Goal: Transaction & Acquisition: Obtain resource

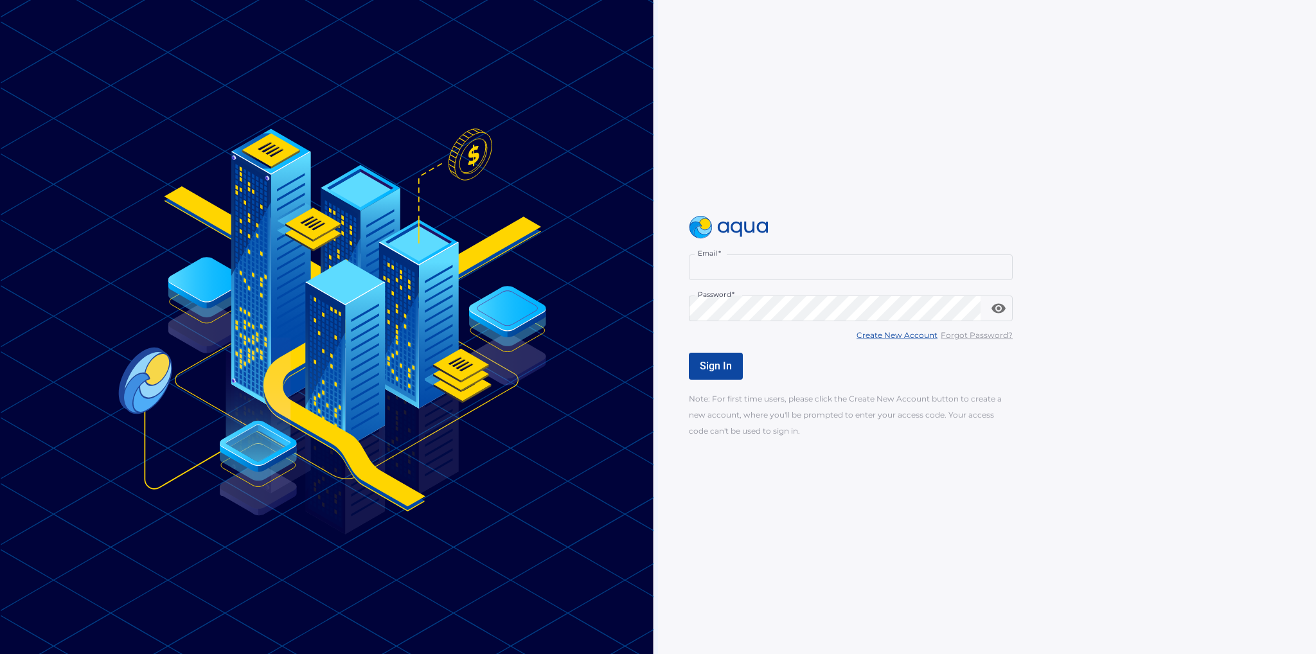
type input "**********"
click at [725, 368] on span "Sign In" at bounding box center [716, 366] width 32 height 12
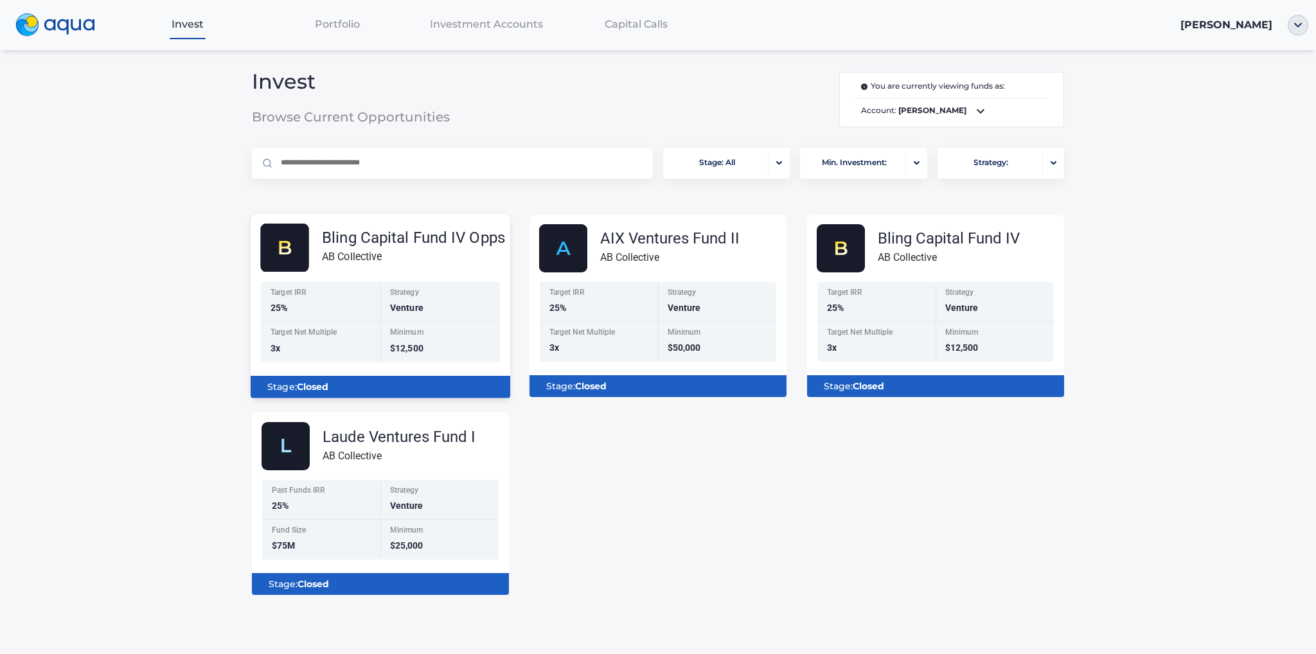
click at [376, 256] on div "AB Collective" at bounding box center [413, 257] width 183 height 16
click at [419, 240] on div "Bling Capital Fund IV Opps" at bounding box center [413, 237] width 183 height 15
click at [347, 25] on span "Portfolio" at bounding box center [337, 24] width 45 height 12
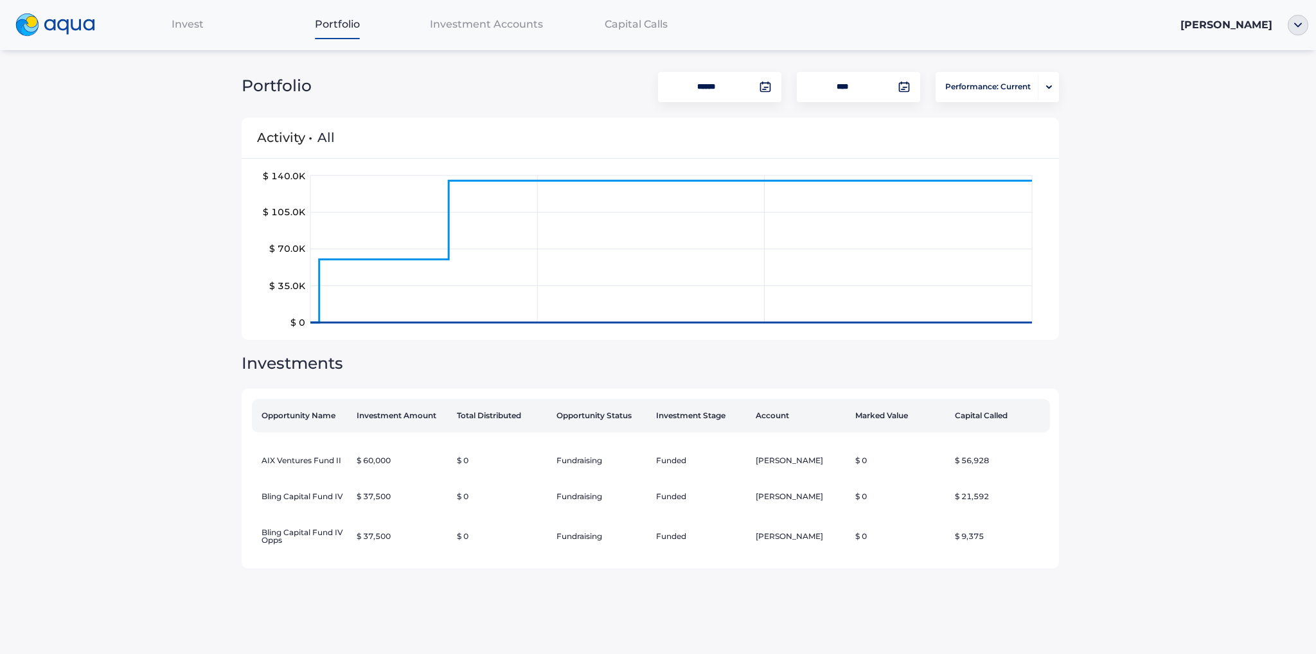
click at [472, 24] on span "Investment Accounts" at bounding box center [486, 24] width 113 height 12
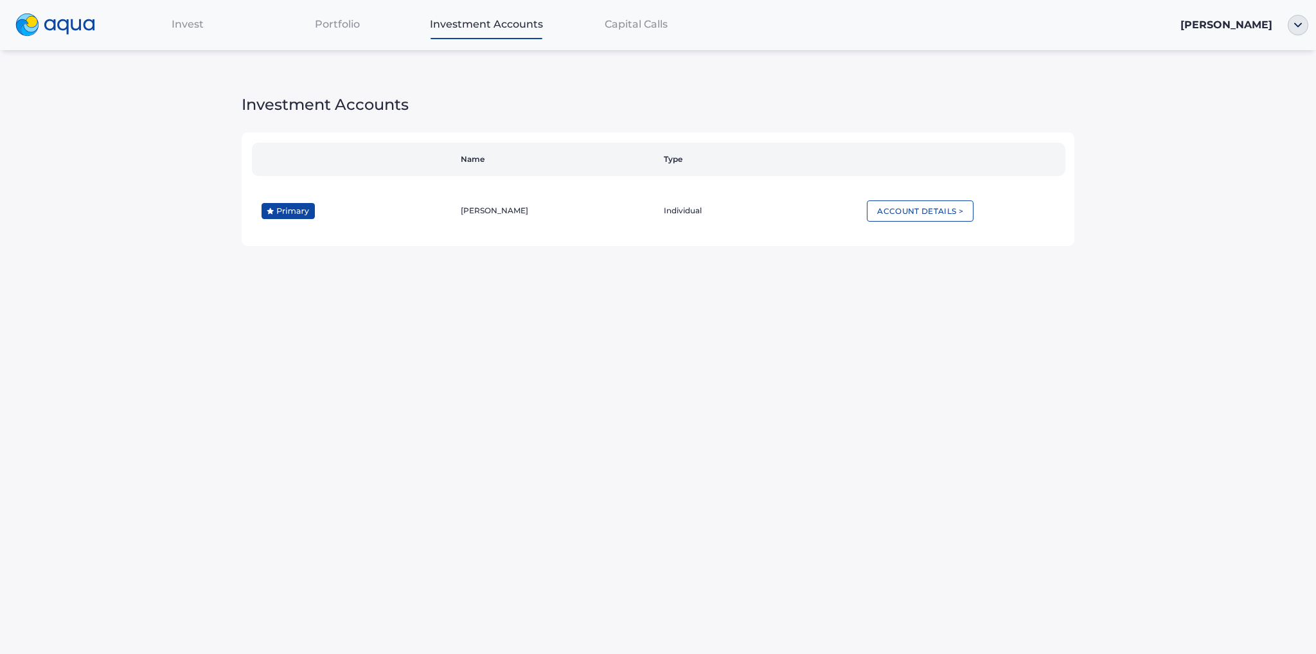
click at [654, 30] on span "Capital Calls" at bounding box center [636, 24] width 63 height 12
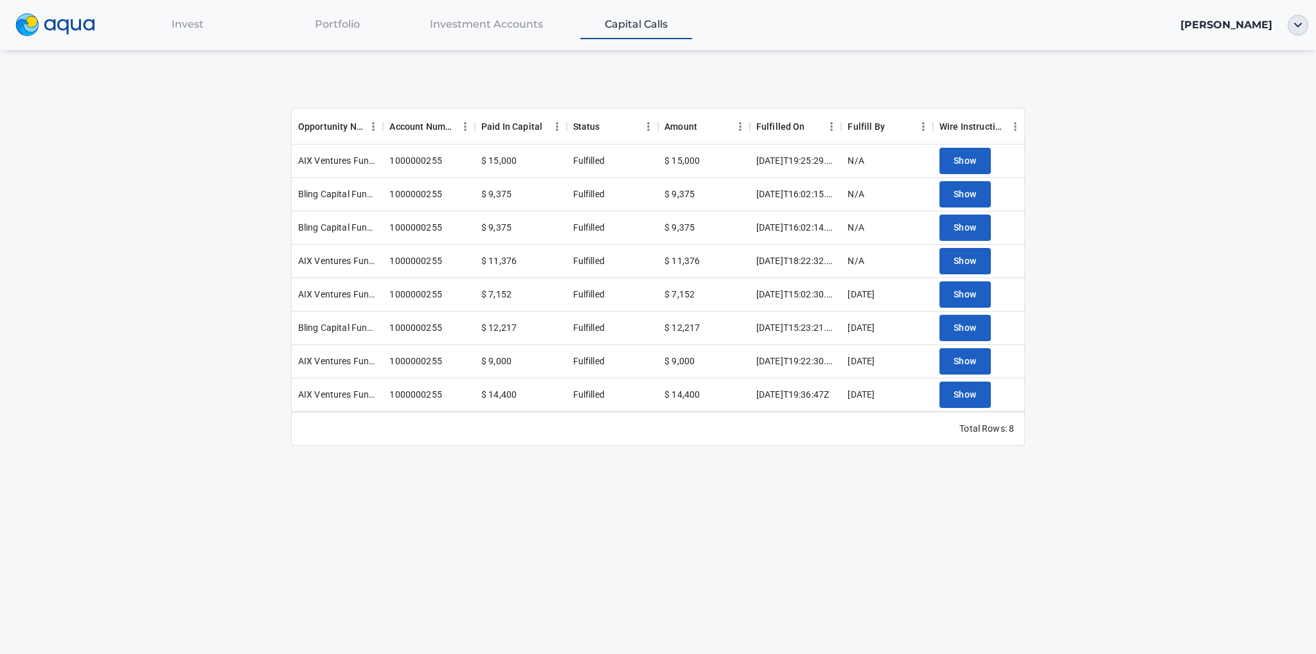
click at [150, 26] on div "Invest" at bounding box center [188, 24] width 150 height 26
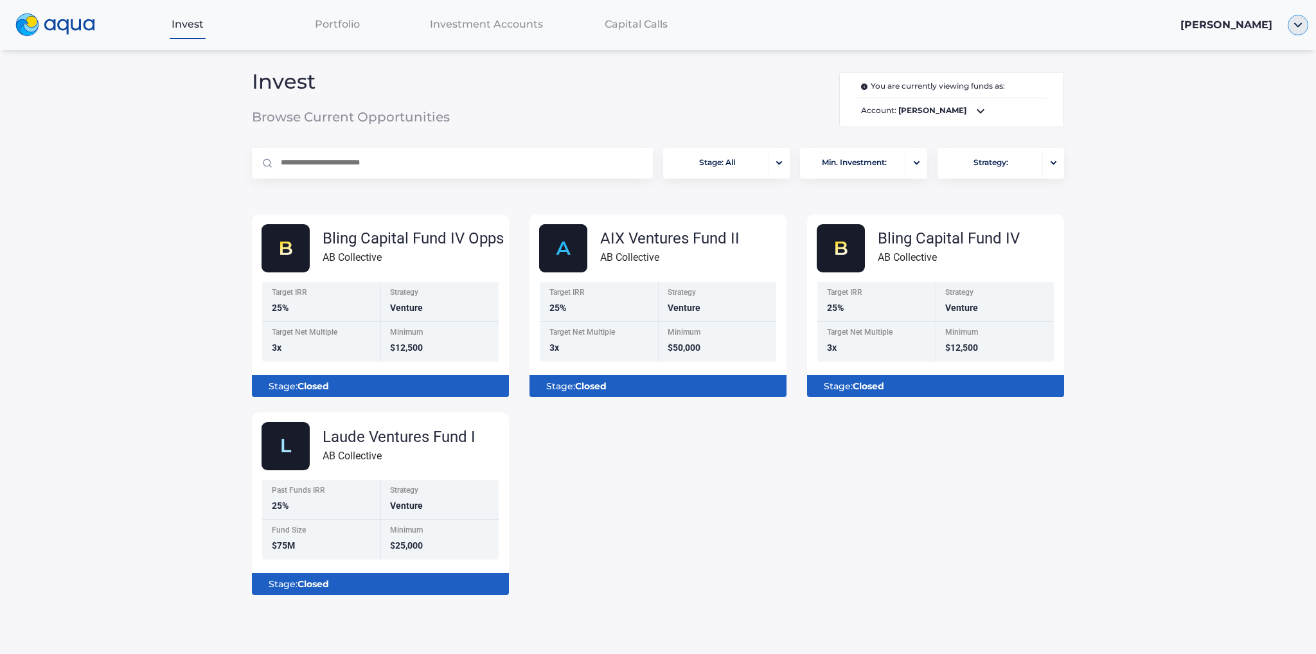
click at [1298, 28] on img "button" at bounding box center [1298, 25] width 21 height 21
click at [1256, 76] on link "Documents" at bounding box center [1249, 73] width 84 height 13
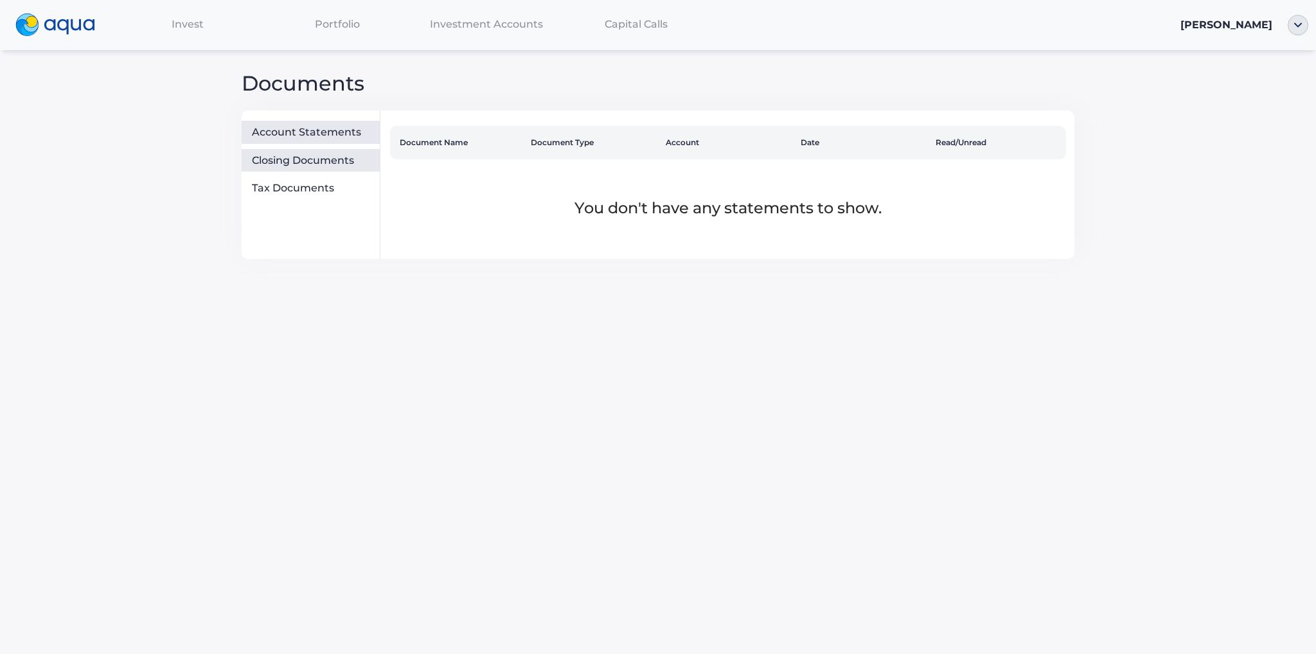
click at [314, 157] on div "Closing Documents" at bounding box center [313, 160] width 123 height 13
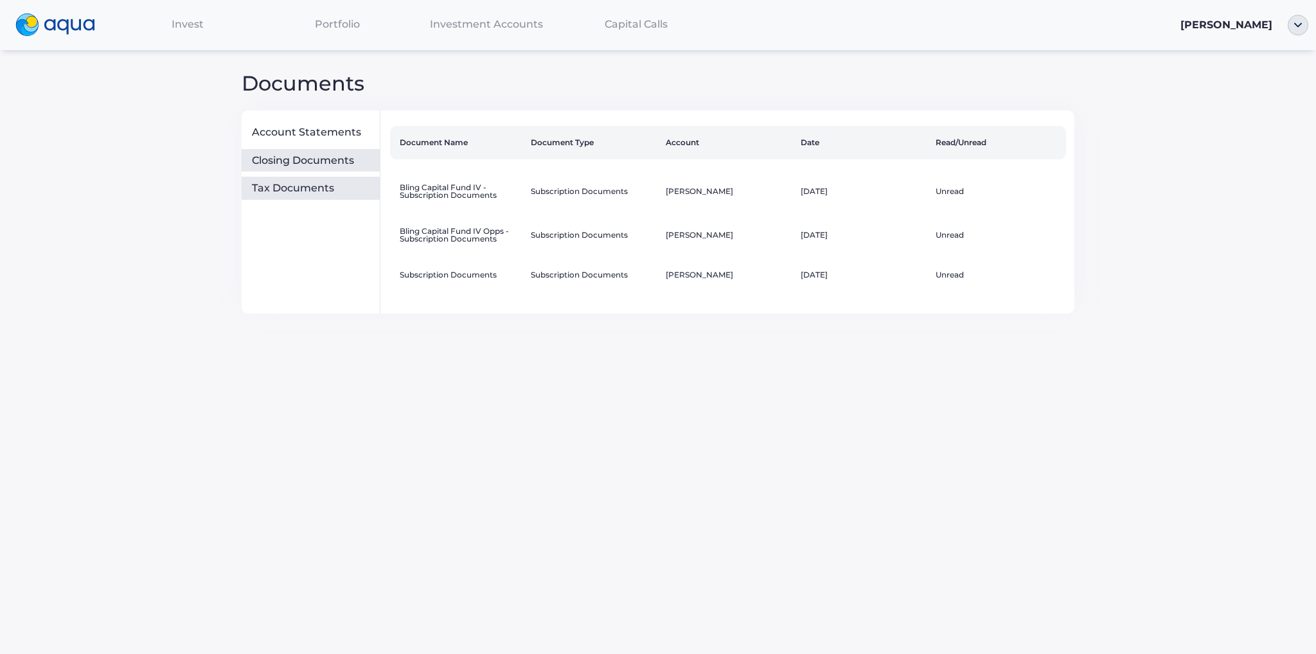
click at [312, 186] on div "Tax Documents" at bounding box center [313, 188] width 123 height 13
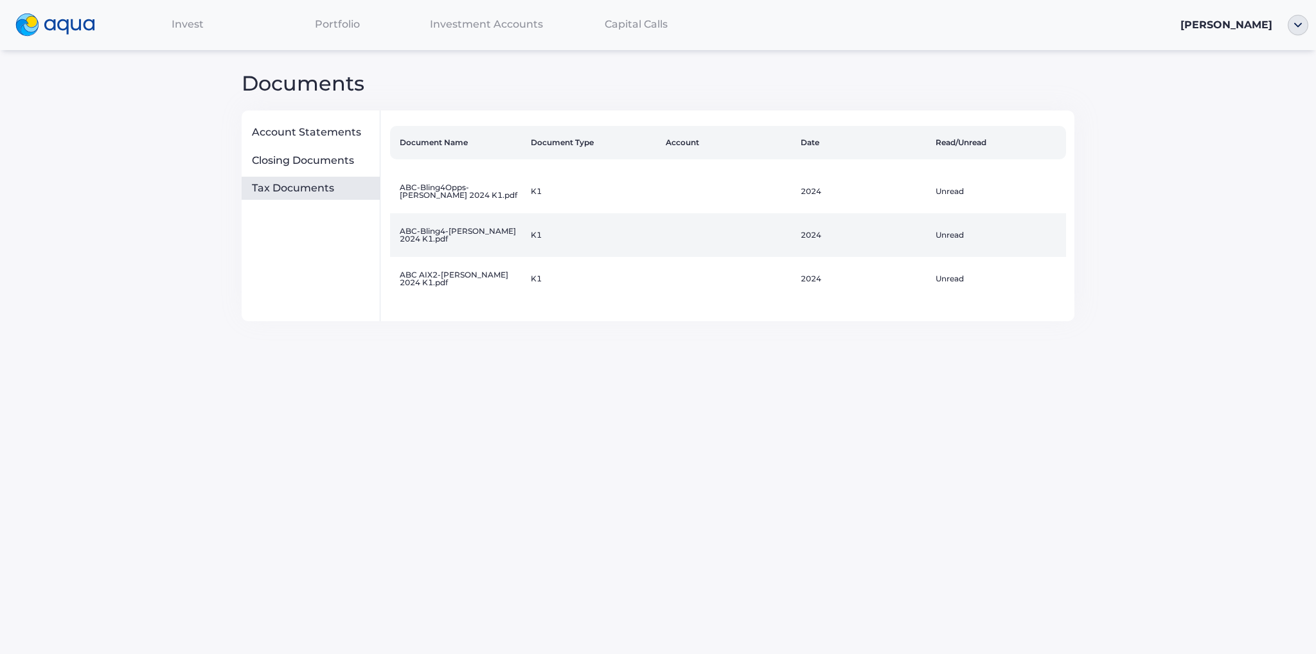
click at [450, 237] on td "ABC-Bling4-[PERSON_NAME] 2024 K1.pdf" at bounding box center [457, 235] width 135 height 44
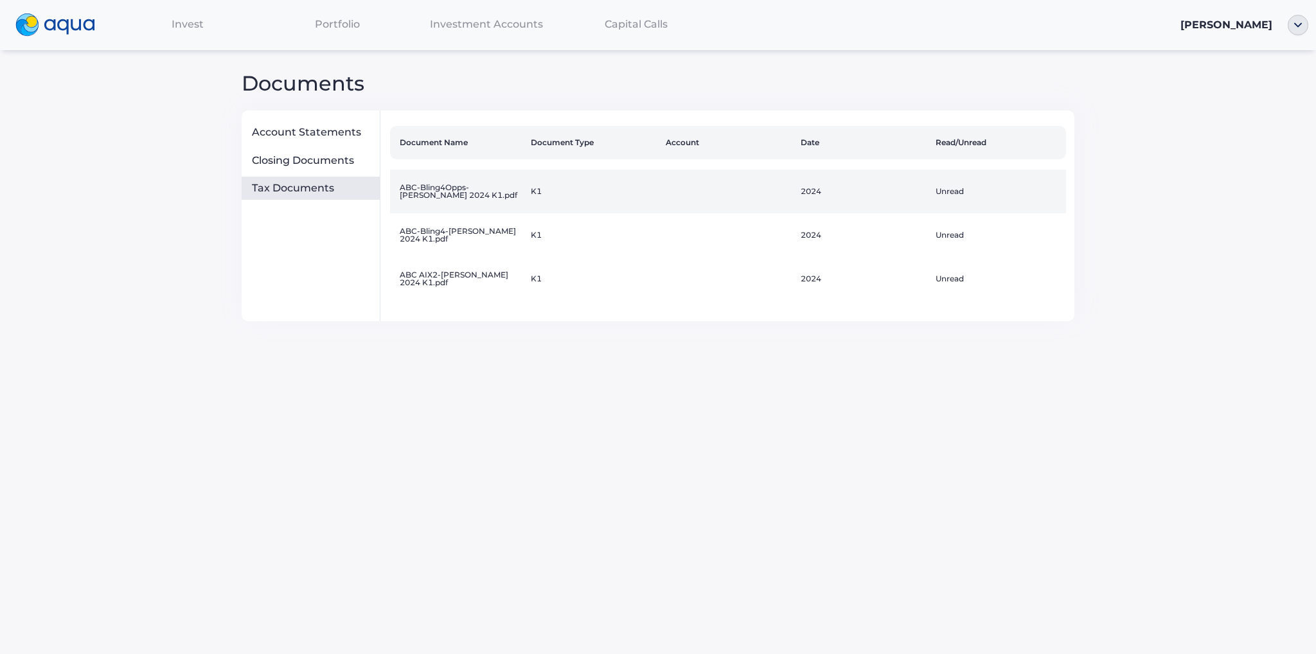
click at [460, 193] on td "ABC-Bling4Opps-[PERSON_NAME] 2024 K1.pdf" at bounding box center [457, 192] width 135 height 44
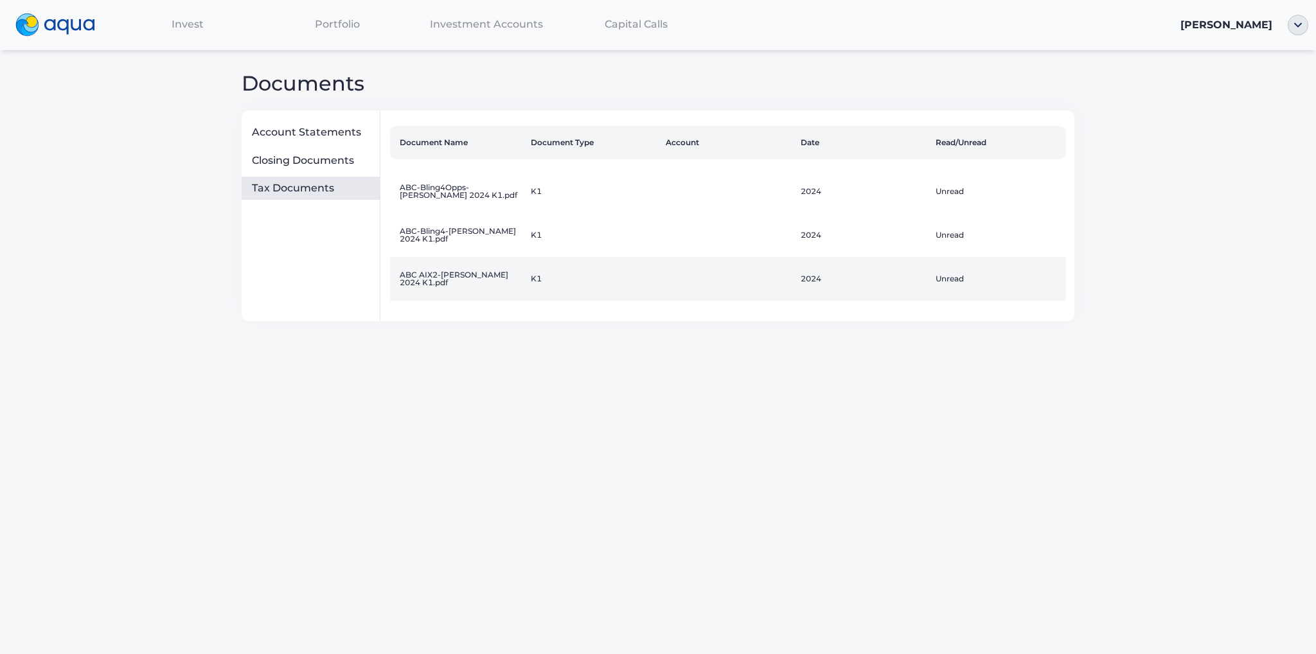
click at [462, 273] on td "ABC AIX2-[PERSON_NAME] 2024 K1.pdf" at bounding box center [457, 279] width 135 height 44
